Goal: Task Accomplishment & Management: Use online tool/utility

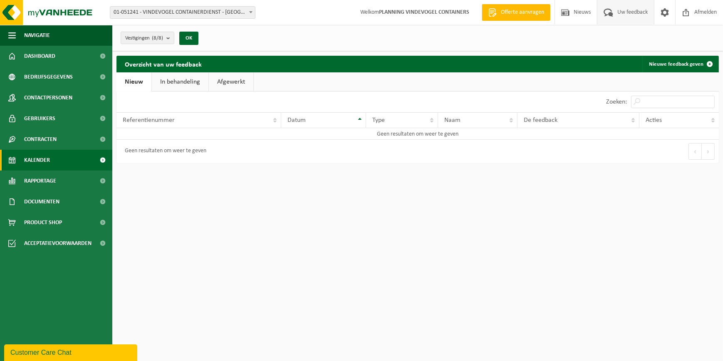
click at [35, 158] on span "Kalender" at bounding box center [37, 160] width 26 height 21
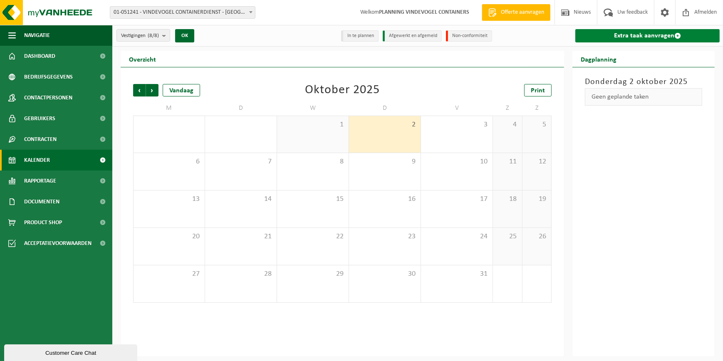
click at [623, 35] on link "Extra taak aanvragen" at bounding box center [647, 35] width 144 height 13
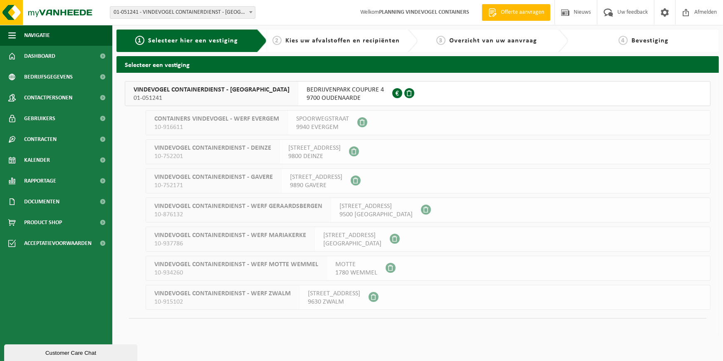
click at [209, 94] on span "01-051241" at bounding box center [212, 98] width 156 height 8
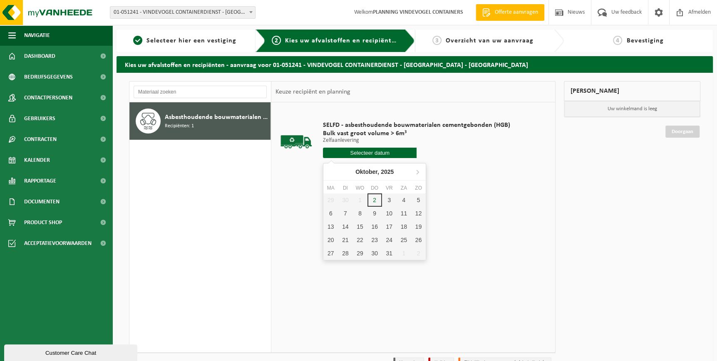
click at [354, 148] on input "text" at bounding box center [370, 153] width 94 height 10
click at [372, 201] on div "2" at bounding box center [374, 199] width 15 height 13
type input "Van [DATE]"
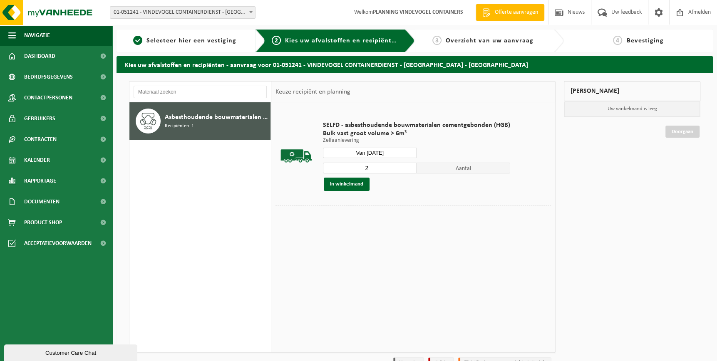
type input "2"
click at [409, 165] on input "2" at bounding box center [370, 168] width 94 height 11
click at [347, 186] on button "In winkelmand" at bounding box center [347, 184] width 46 height 13
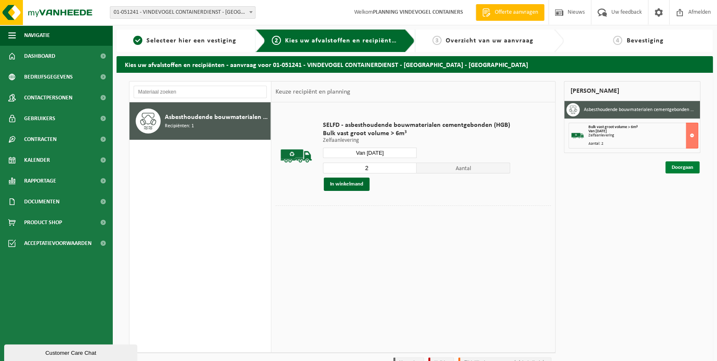
click at [677, 166] on link "Doorgaan" at bounding box center [682, 167] width 34 height 12
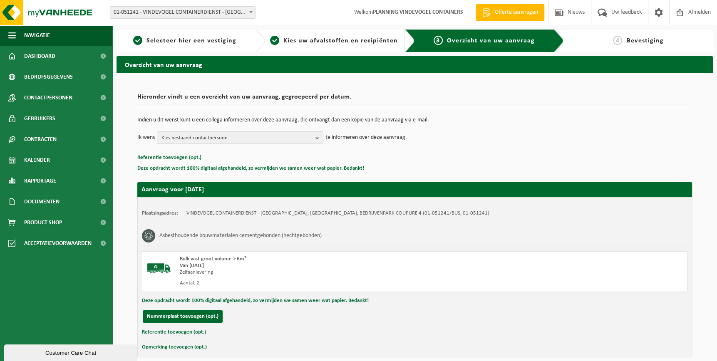
scroll to position [37, 0]
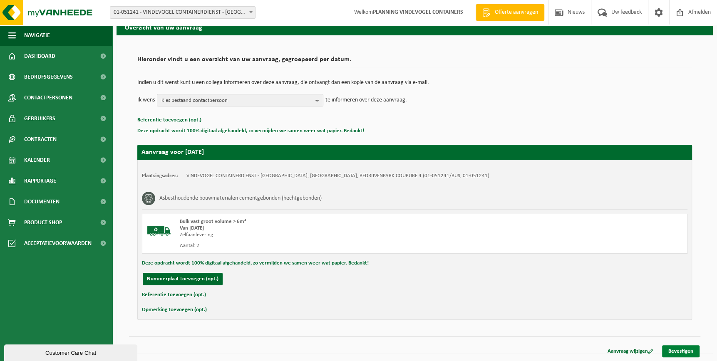
click at [679, 345] on link "Bevestigen" at bounding box center [680, 351] width 37 height 12
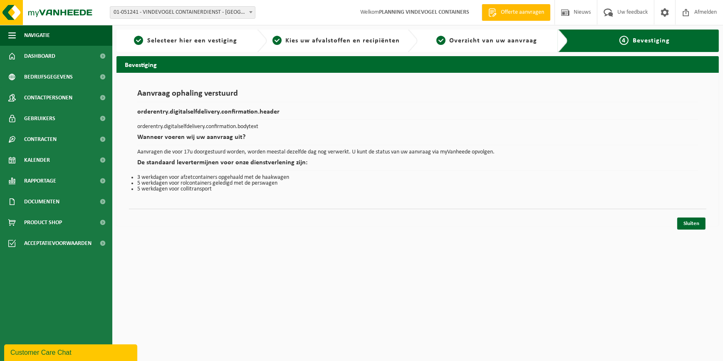
click at [686, 217] on div "Sluiten" at bounding box center [417, 213] width 577 height 9
click at [688, 224] on link "Sluiten" at bounding box center [691, 224] width 28 height 12
